Goal: Navigation & Orientation: Understand site structure

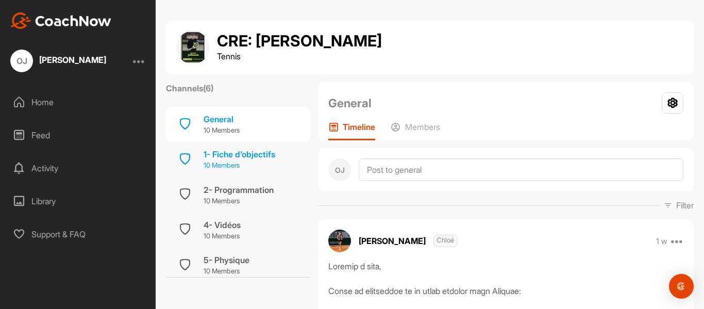
click at [261, 154] on div "1- Fiche d'objectifs" at bounding box center [239, 154] width 72 height 12
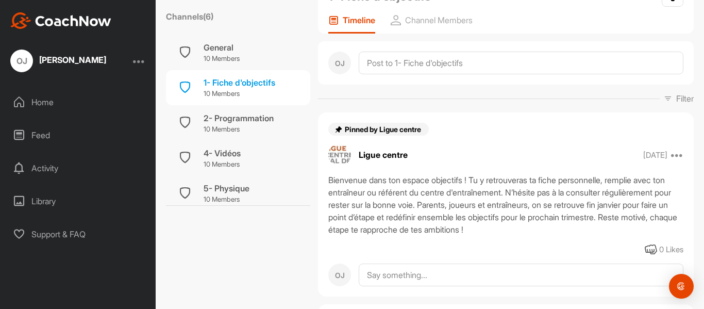
scroll to position [56, 0]
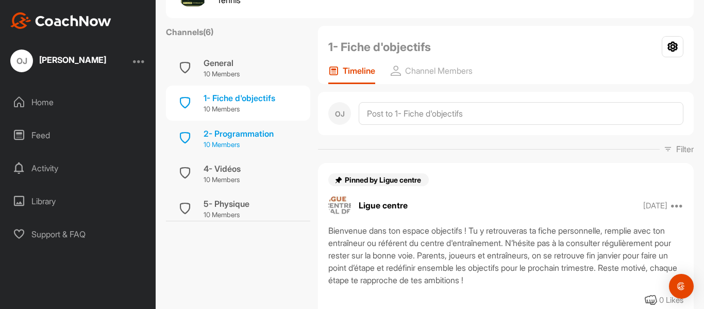
click at [216, 136] on div "2- Programmation" at bounding box center [238, 133] width 70 height 12
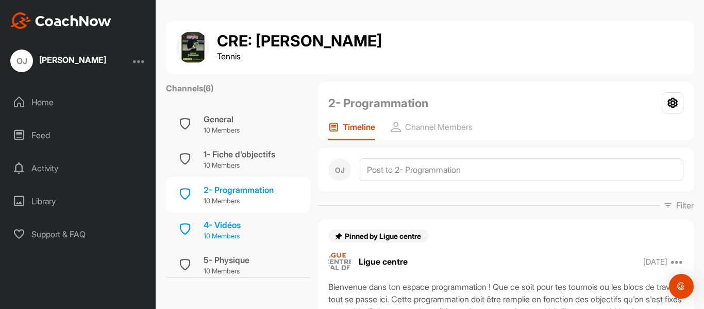
click at [236, 229] on div "4- Vidéos" at bounding box center [221, 224] width 37 height 12
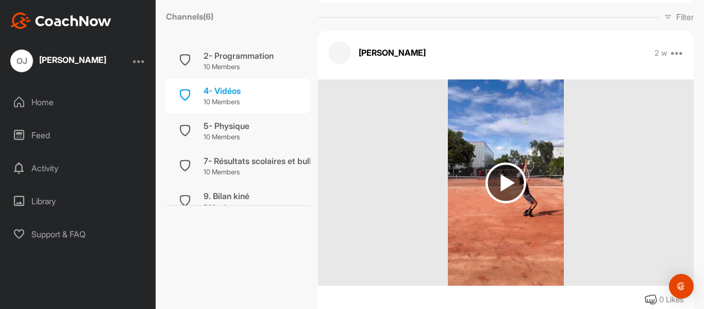
scroll to position [83, 0]
